Goal: Book appointment/travel/reservation

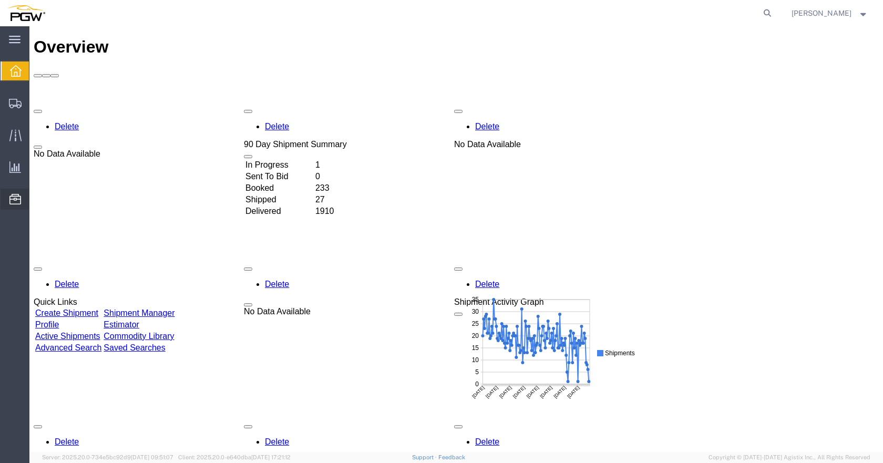
click at [0, 0] on span "Location Appointment" at bounding box center [0, 0] width 0 height 0
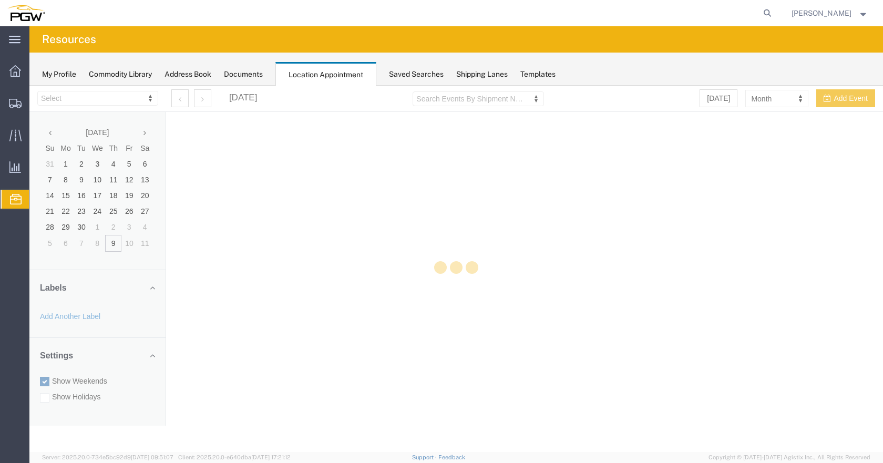
select select "28253"
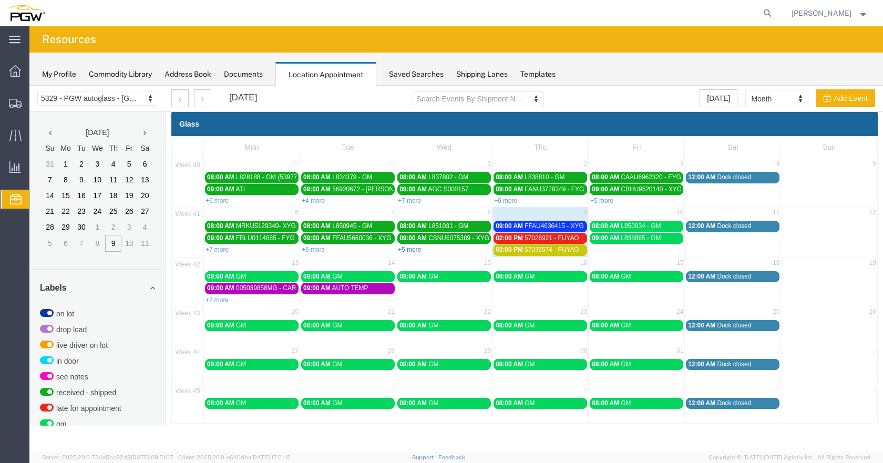
click at [417, 249] on link "+5 more" at bounding box center [409, 249] width 23 height 7
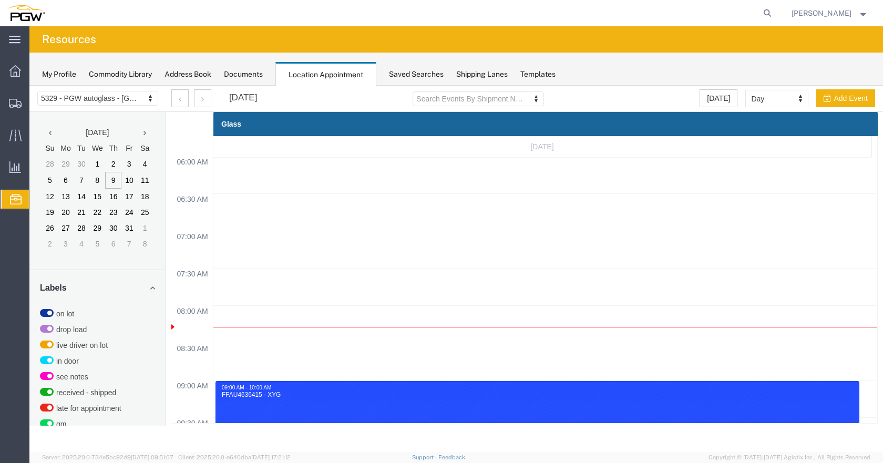
scroll to position [449, 0]
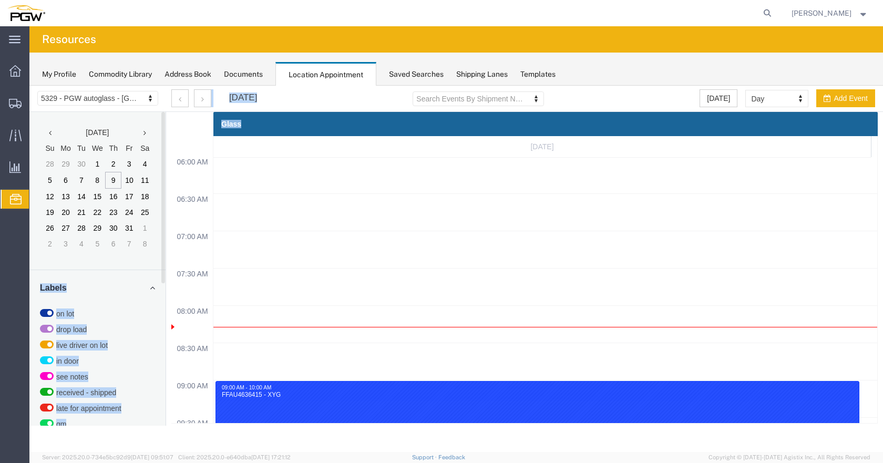
drag, startPoint x: 161, startPoint y: 269, endPoint x: 171, endPoint y: 412, distance: 142.9
click at [171, 412] on div "5329 - PGW autoglass - Chillicothe 5329 - PGW autoglass - [GEOGRAPHIC_DATA] [DA…" at bounding box center [456, 255] width 854 height 338
select select "1"
select select
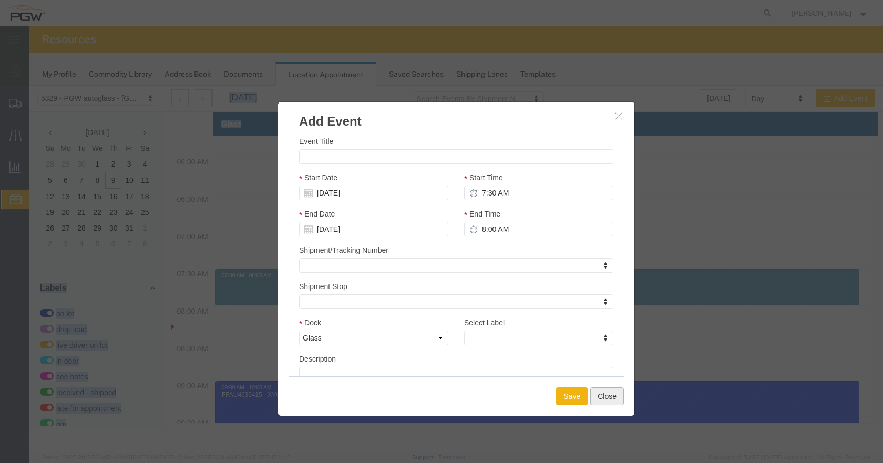
click at [615, 397] on button "Close" at bounding box center [608, 397] width 34 height 18
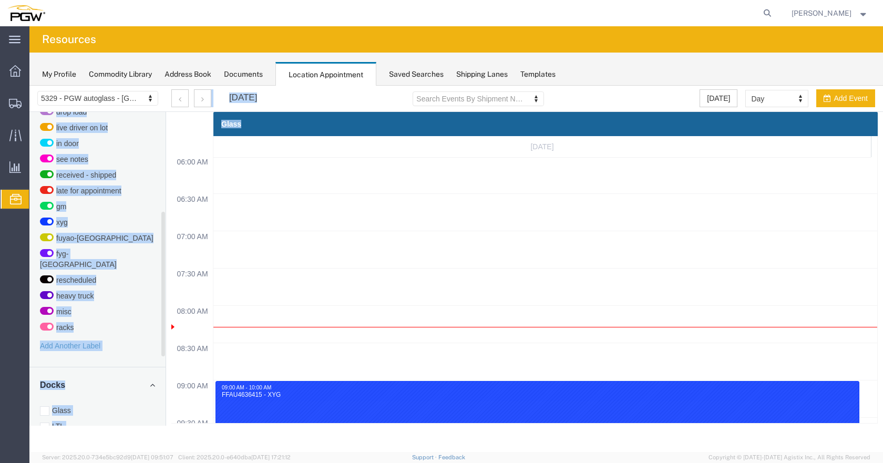
scroll to position [369, 0]
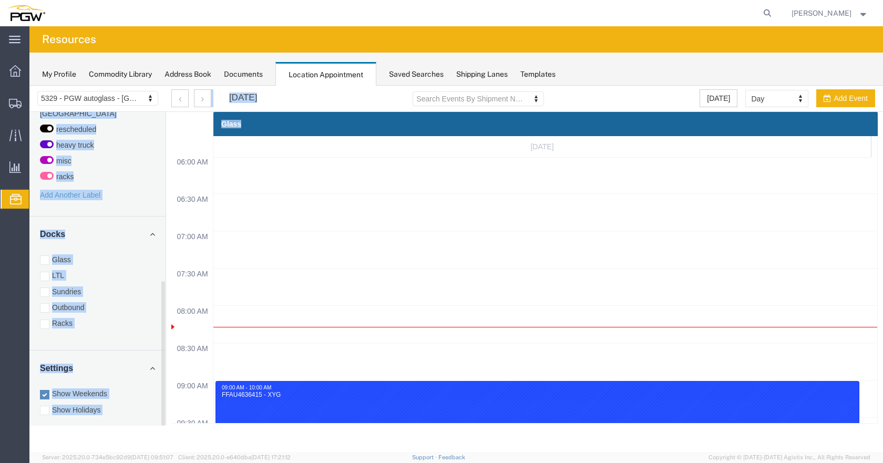
drag, startPoint x: 164, startPoint y: 252, endPoint x: 160, endPoint y: 435, distance: 183.0
click at [160, 435] on div "Location Scheduling 5329 - PGW autoglass - Chillicothe 5329 - PGW autoglass - […" at bounding box center [456, 269] width 854 height 367
click at [45, 318] on label "Racks" at bounding box center [97, 323] width 115 height 11
click at [29, 86] on input "Racks" at bounding box center [29, 86] width 0 height 0
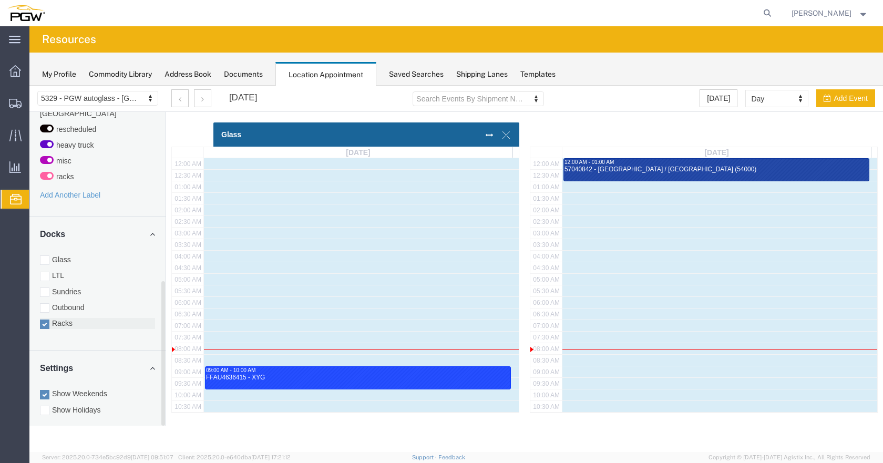
scroll to position [279, 0]
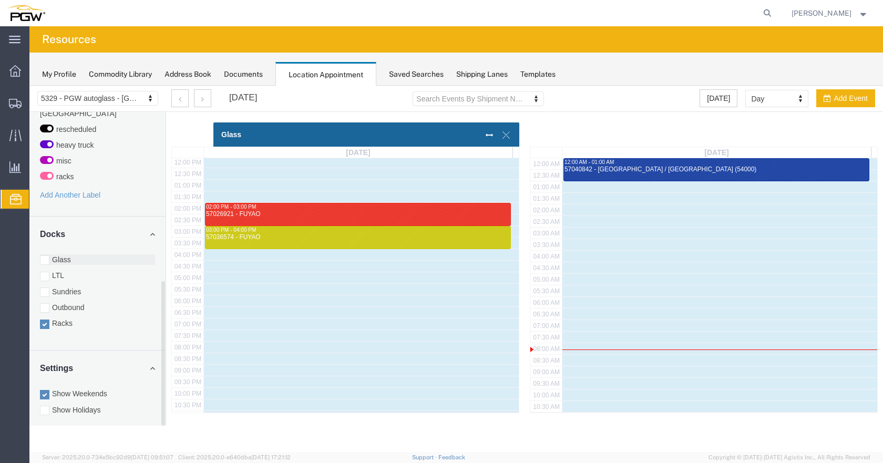
click at [43, 256] on div at bounding box center [44, 260] width 9 height 9
click at [29, 86] on input "Glass" at bounding box center [29, 86] width 0 height 0
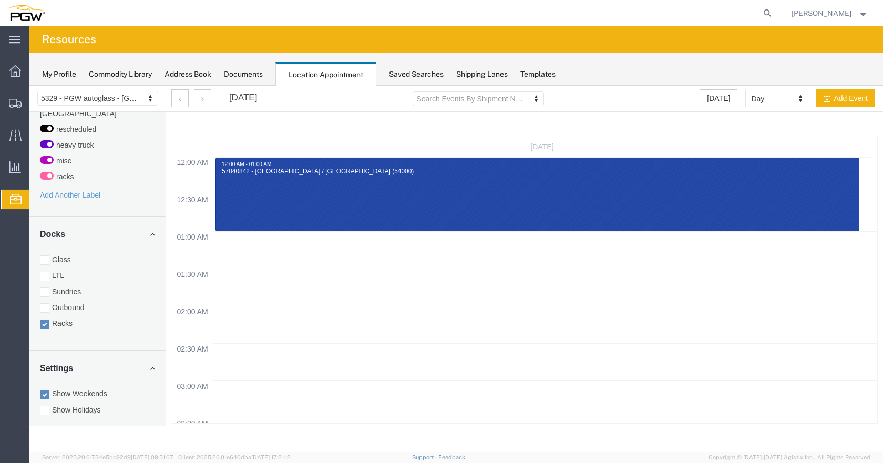
scroll to position [341, 0]
